Goal: Task Accomplishment & Management: Complete application form

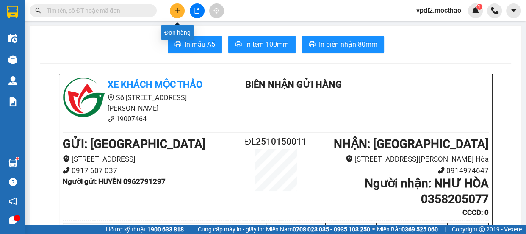
click at [173, 11] on button at bounding box center [177, 10] width 15 height 15
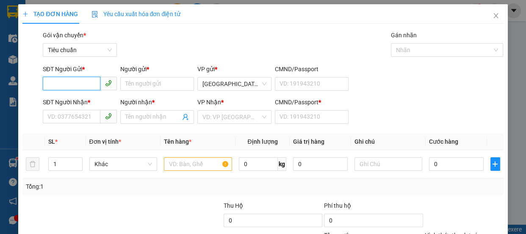
click at [75, 89] on input "SĐT Người Gửi *" at bounding box center [72, 84] width 58 height 14
click at [205, 33] on div "Gói vận chuyển * Tiêu chuẩn Gán nhãn Nhãn" at bounding box center [273, 46] width 464 height 30
click at [93, 80] on input "SĐT Người Gửi *" at bounding box center [72, 84] width 58 height 14
click at [74, 100] on div "0394896450 - KHA" at bounding box center [78, 100] width 63 height 9
type input "0394896450"
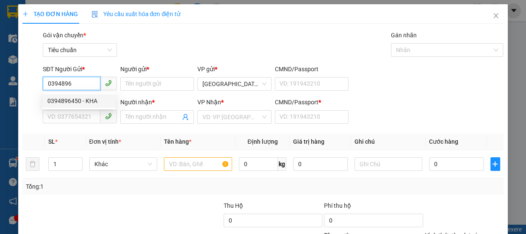
type input "KHA"
type input "0978259479"
type input "KỲ"
type input "0"
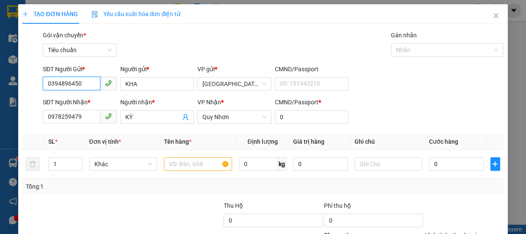
type input "100.000"
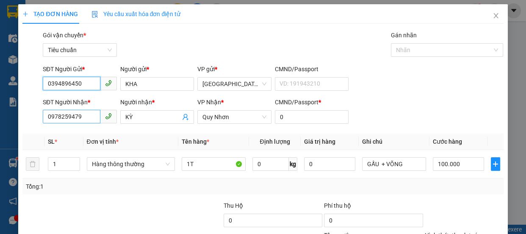
type input "0394896450"
click at [86, 119] on input "0978259479" at bounding box center [72, 117] width 58 height 14
type input "0"
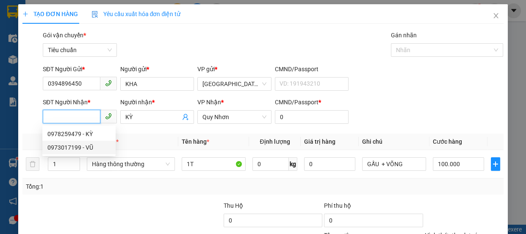
click at [74, 148] on div "0973017199 - VŨ" at bounding box center [78, 147] width 63 height 9
type input "0973017199"
type input "VŨ"
type input "A"
type input "80.000"
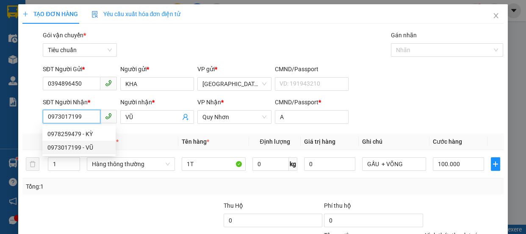
type input "80.000"
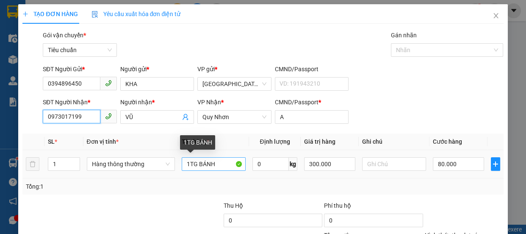
type input "0973017199"
drag, startPoint x: 219, startPoint y: 164, endPoint x: 225, endPoint y: 164, distance: 6.8
click at [225, 164] on input "1TG BÁNH" at bounding box center [214, 164] width 64 height 14
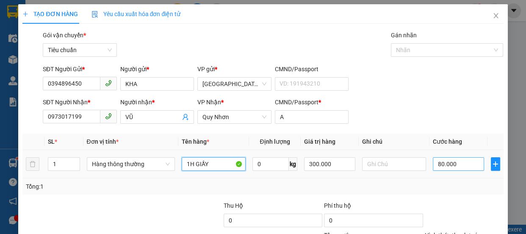
type input "1H GIẦY"
click at [447, 163] on input "80.000" at bounding box center [458, 164] width 51 height 14
type input "4"
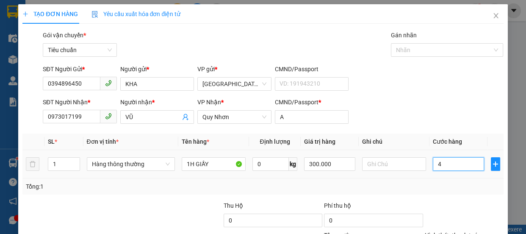
type input "40"
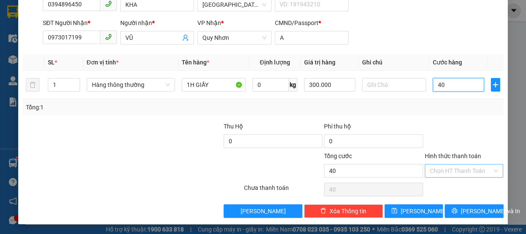
type input "40"
type input "40.000"
click at [456, 169] on input "Hình thức thanh toán" at bounding box center [461, 170] width 63 height 13
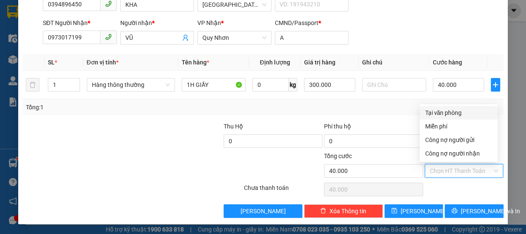
click at [448, 115] on div "Tại văn phòng" at bounding box center [459, 112] width 68 height 9
type input "0"
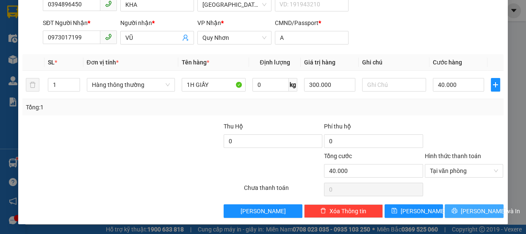
drag, startPoint x: 460, startPoint y: 208, endPoint x: 434, endPoint y: 150, distance: 64.1
click at [461, 207] on button "[PERSON_NAME] và In" at bounding box center [474, 211] width 58 height 14
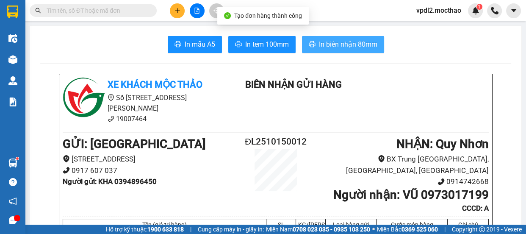
click at [347, 41] on span "In biên nhận 80mm" at bounding box center [348, 44] width 58 height 11
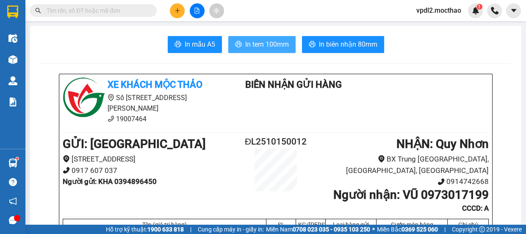
click at [280, 47] on span "In tem 100mm" at bounding box center [267, 44] width 44 height 11
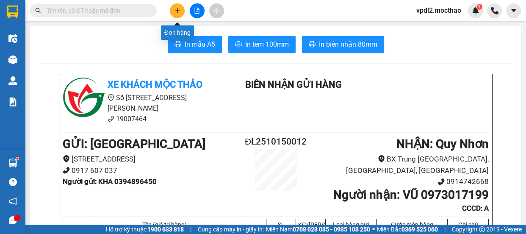
click at [176, 9] on icon "plus" at bounding box center [178, 11] width 6 height 6
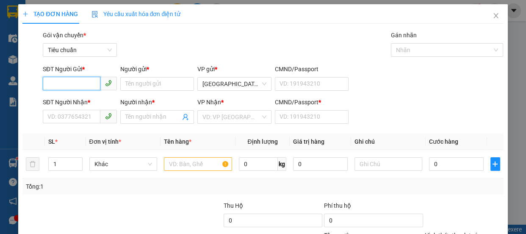
click at [79, 82] on input "SĐT Người Gửi *" at bounding box center [72, 84] width 58 height 14
drag, startPoint x: 63, startPoint y: 100, endPoint x: 71, endPoint y: 102, distance: 7.9
click at [64, 100] on div "0984749949 - THẠCH" at bounding box center [78, 100] width 63 height 9
type input "0984749949"
type input "THẠCH"
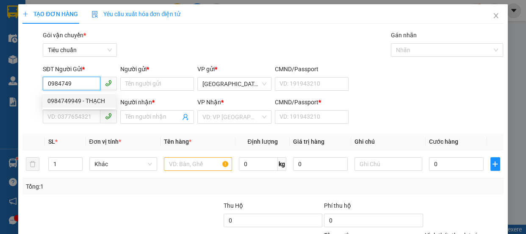
type input "0978687973"
type input "QUÂN"
type input "0"
type input "100.000"
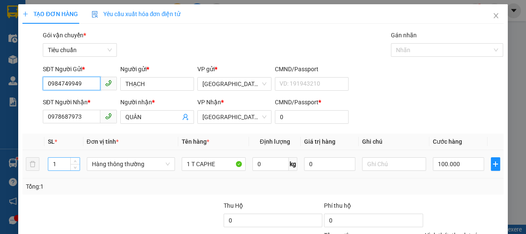
type input "0984749949"
click at [58, 164] on input "1" at bounding box center [63, 164] width 31 height 13
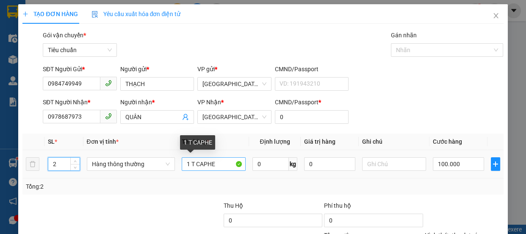
type input "2"
click at [226, 169] on input "1 T CAPHE" at bounding box center [214, 164] width 64 height 14
type input "0"
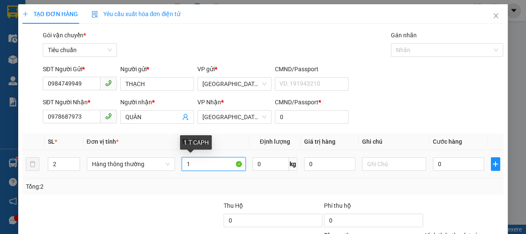
type input "1"
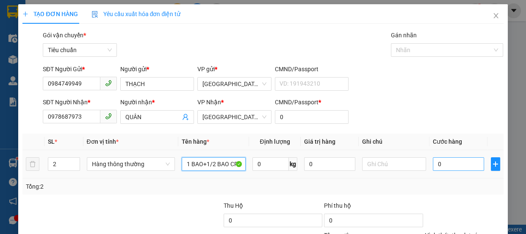
type input "1 BAO+1/2 BAO CF"
click at [453, 166] on input "0" at bounding box center [458, 164] width 51 height 14
type input "1"
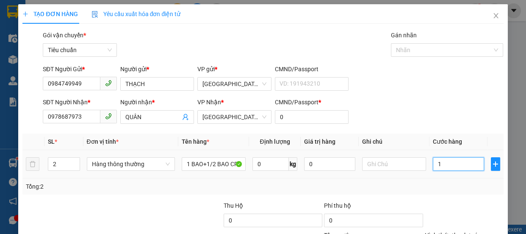
type input "15"
type input "150"
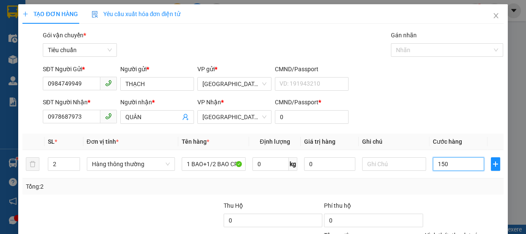
type input "150"
type input "150.000"
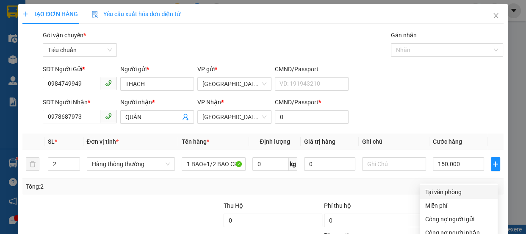
click at [449, 187] on div "Tại văn phòng" at bounding box center [459, 191] width 68 height 9
type input "0"
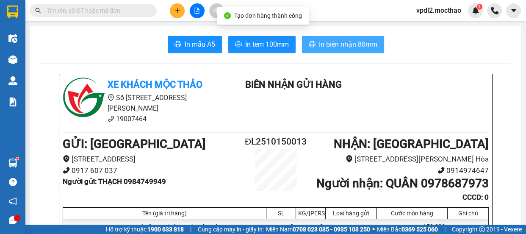
click at [356, 48] on span "In biên nhận 80mm" at bounding box center [348, 44] width 58 height 11
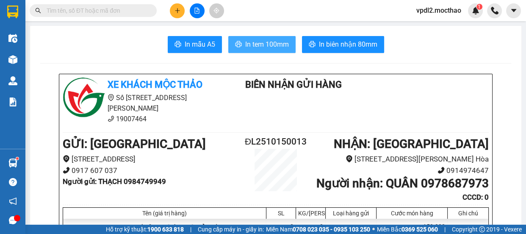
click at [262, 43] on span "In tem 100mm" at bounding box center [267, 44] width 44 height 11
click at [174, 14] on button at bounding box center [177, 10] width 15 height 15
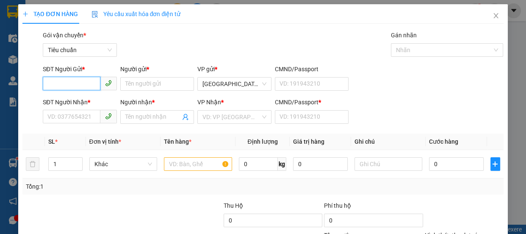
drag, startPoint x: 81, startPoint y: 84, endPoint x: 107, endPoint y: 84, distance: 25.4
click at [82, 84] on input "SĐT Người Gửi *" at bounding box center [72, 84] width 58 height 14
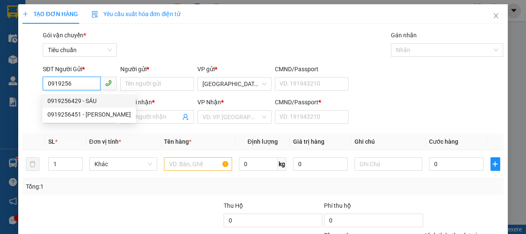
click at [68, 100] on div "0919256429 - SÁU" at bounding box center [88, 100] width 83 height 9
type input "0919256429"
type input "SÁU"
type input "0914174499"
type input "NGHĨA"
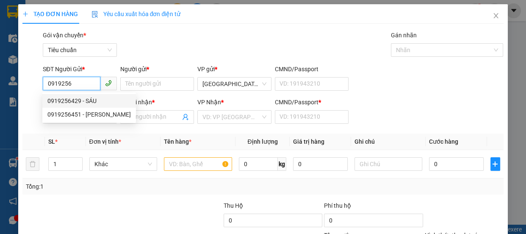
type input "A"
type input "60.000"
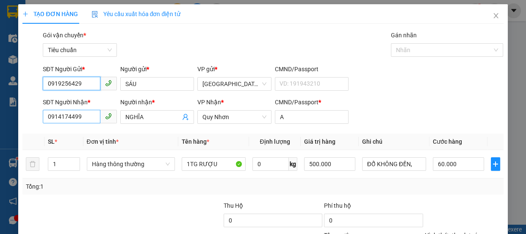
type input "0919256429"
click at [88, 116] on input "0914174499" at bounding box center [72, 117] width 58 height 14
type input "0"
type input "0987555868"
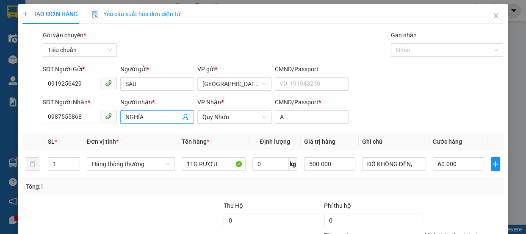
click at [151, 117] on input "NGHĨA" at bounding box center [153, 116] width 56 height 9
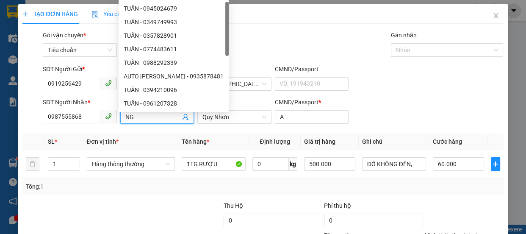
type input "N"
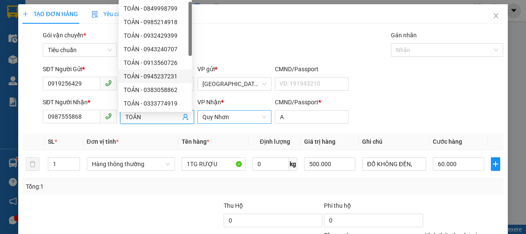
click at [229, 121] on span "Quy Nhơn" at bounding box center [235, 117] width 64 height 13
type input "TOẢN"
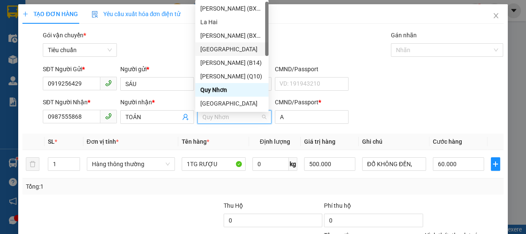
drag, startPoint x: 215, startPoint y: 47, endPoint x: 229, endPoint y: 60, distance: 18.9
click at [216, 47] on div "[GEOGRAPHIC_DATA]" at bounding box center [231, 48] width 63 height 9
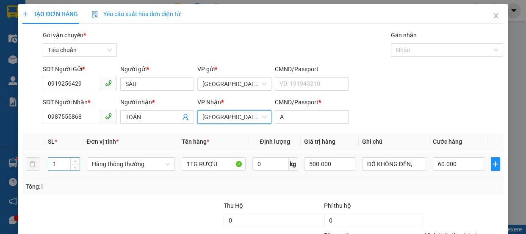
click at [58, 165] on input "1" at bounding box center [63, 164] width 31 height 13
type input "2"
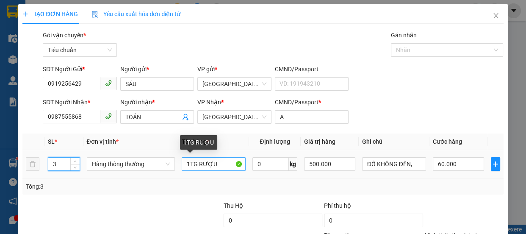
type input "3"
click at [217, 164] on input "1TG RƯỢU" at bounding box center [214, 164] width 64 height 14
type input "0"
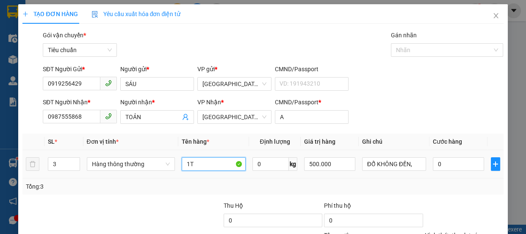
type input "1"
type input "3 CAN RƯỢU"
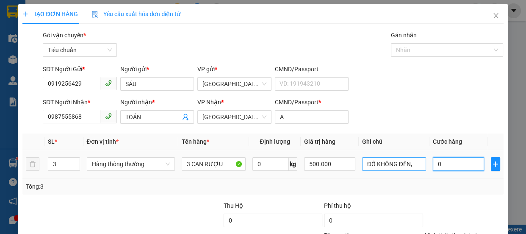
drag, startPoint x: 449, startPoint y: 162, endPoint x: 386, endPoint y: 160, distance: 62.3
click at [449, 162] on input "0" at bounding box center [458, 164] width 51 height 14
type input "2"
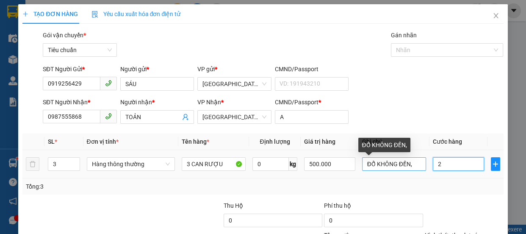
type input "21"
type input "210"
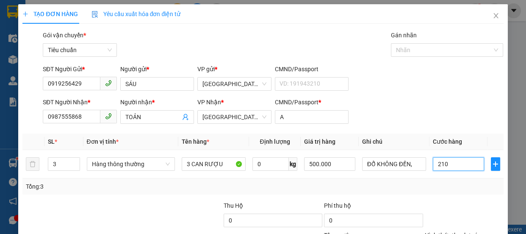
type input "210"
type input "210.000"
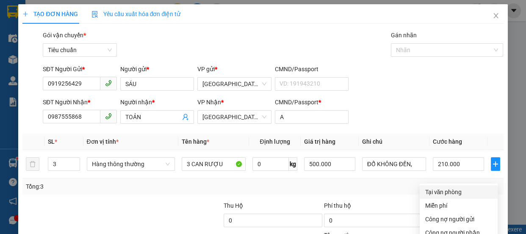
click at [450, 187] on div "Tại văn phòng" at bounding box center [459, 191] width 68 height 9
drag, startPoint x: 470, startPoint y: 206, endPoint x: 469, endPoint y: 212, distance: 6.9
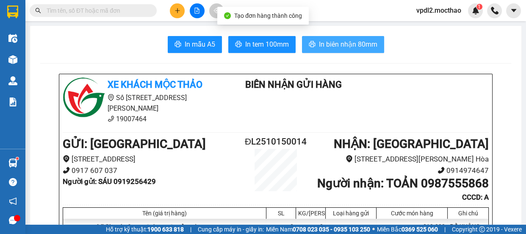
click at [350, 43] on span "In biên nhận 80mm" at bounding box center [348, 44] width 58 height 11
click at [351, 44] on span "In biên nhận 80mm" at bounding box center [348, 44] width 58 height 11
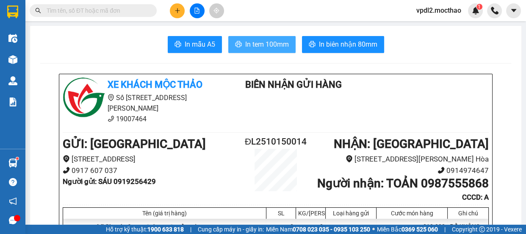
drag, startPoint x: 283, startPoint y: 51, endPoint x: 284, endPoint y: 46, distance: 4.7
click at [281, 50] on button "In tem 100mm" at bounding box center [261, 44] width 67 height 17
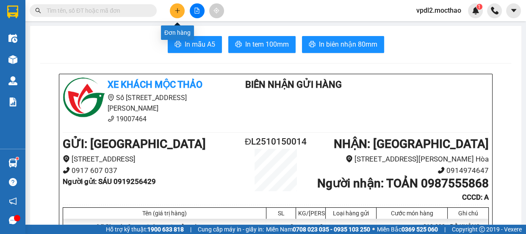
click at [177, 10] on icon "plus" at bounding box center [177, 10] width 5 height 0
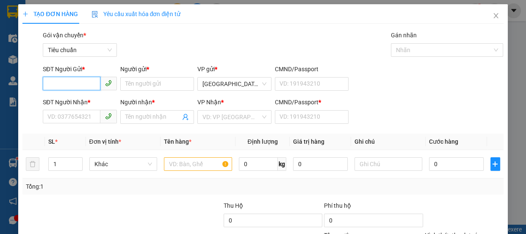
drag, startPoint x: 82, startPoint y: 82, endPoint x: 95, endPoint y: 82, distance: 13.6
click at [83, 82] on input "SĐT Người Gửi *" at bounding box center [72, 84] width 58 height 14
click at [66, 101] on div "0974122963 - NINH" at bounding box center [78, 100] width 63 height 9
type input "0974122963"
type input "NINH"
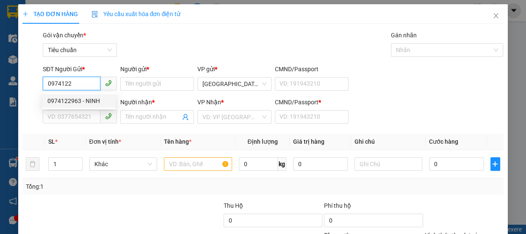
type input "0886074246"
type input "LA VY"
type input "0"
type input "40.000"
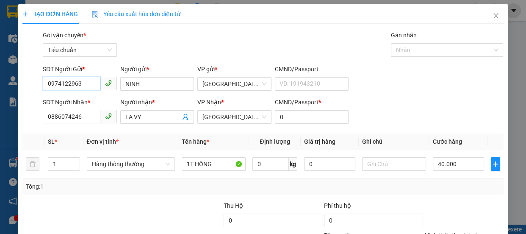
type input "0974122963"
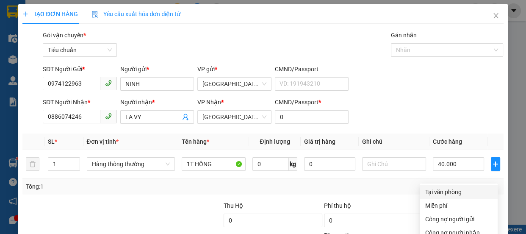
click at [448, 187] on div "Tại văn phòng" at bounding box center [459, 191] width 68 height 9
type input "0"
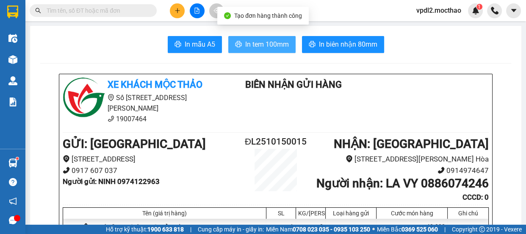
drag, startPoint x: 249, startPoint y: 44, endPoint x: 329, endPoint y: 157, distance: 137.9
click at [249, 44] on span "In tem 100mm" at bounding box center [267, 44] width 44 height 11
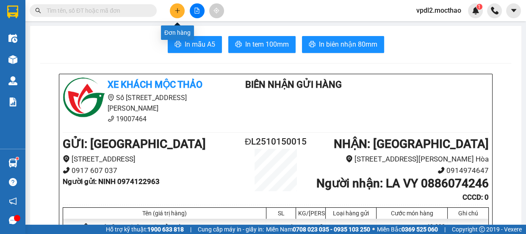
click at [178, 10] on icon "plus" at bounding box center [177, 10] width 5 height 0
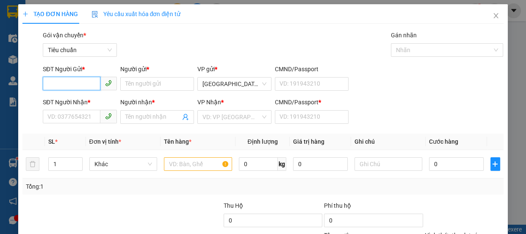
drag, startPoint x: 90, startPoint y: 82, endPoint x: 114, endPoint y: 78, distance: 23.7
click at [93, 82] on input "SĐT Người Gửi *" at bounding box center [72, 84] width 58 height 14
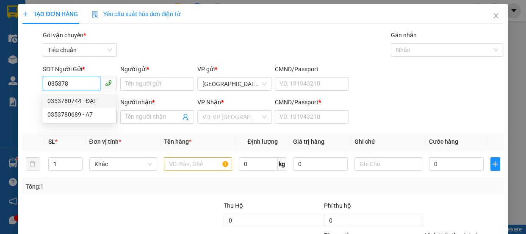
click at [79, 102] on div "0353780744 - ĐẠT" at bounding box center [78, 100] width 63 height 9
type input "0353780744"
type input "ĐẠT"
type input "0917960017"
type input "NHUẬN"
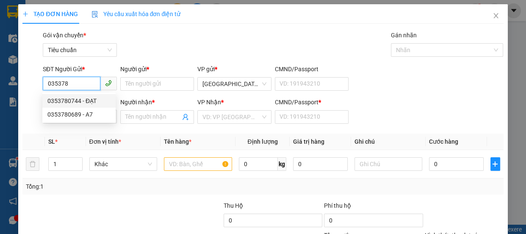
type input "0"
type input "30.000"
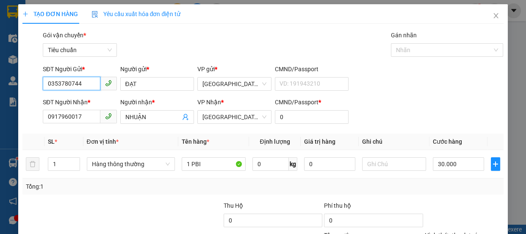
type input "0353780744"
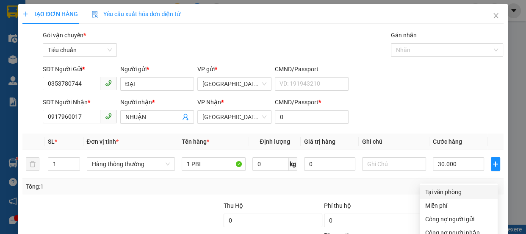
drag, startPoint x: 441, startPoint y: 109, endPoint x: 443, endPoint y: 117, distance: 7.9
click at [441, 187] on div "Tại văn phòng" at bounding box center [459, 191] width 68 height 9
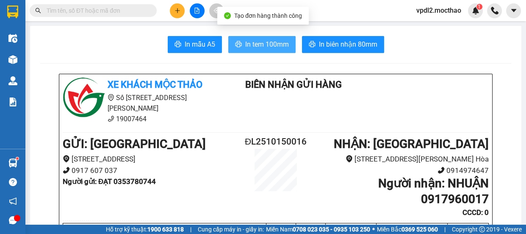
click at [246, 43] on span "In tem 100mm" at bounding box center [267, 44] width 44 height 11
